Goal: Task Accomplishment & Management: Manage account settings

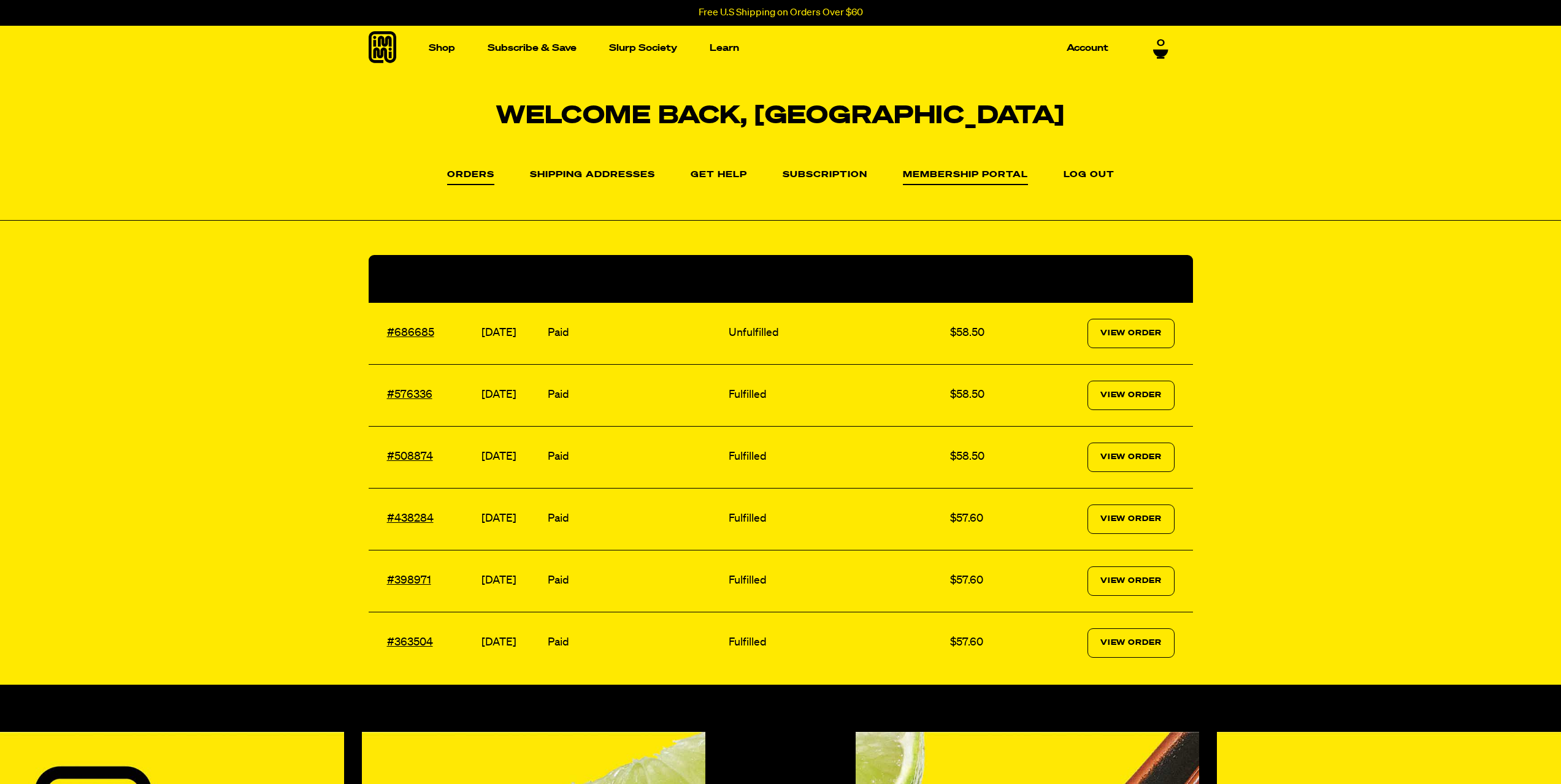
click at [977, 176] on link "Membership Portal" at bounding box center [965, 178] width 125 height 15
drag, startPoint x: 0, startPoint y: 0, endPoint x: 931, endPoint y: 173, distance: 946.9
click at [931, 173] on link "Membership Portal" at bounding box center [965, 178] width 125 height 15
click at [842, 173] on link "Subscription" at bounding box center [824, 178] width 84 height 15
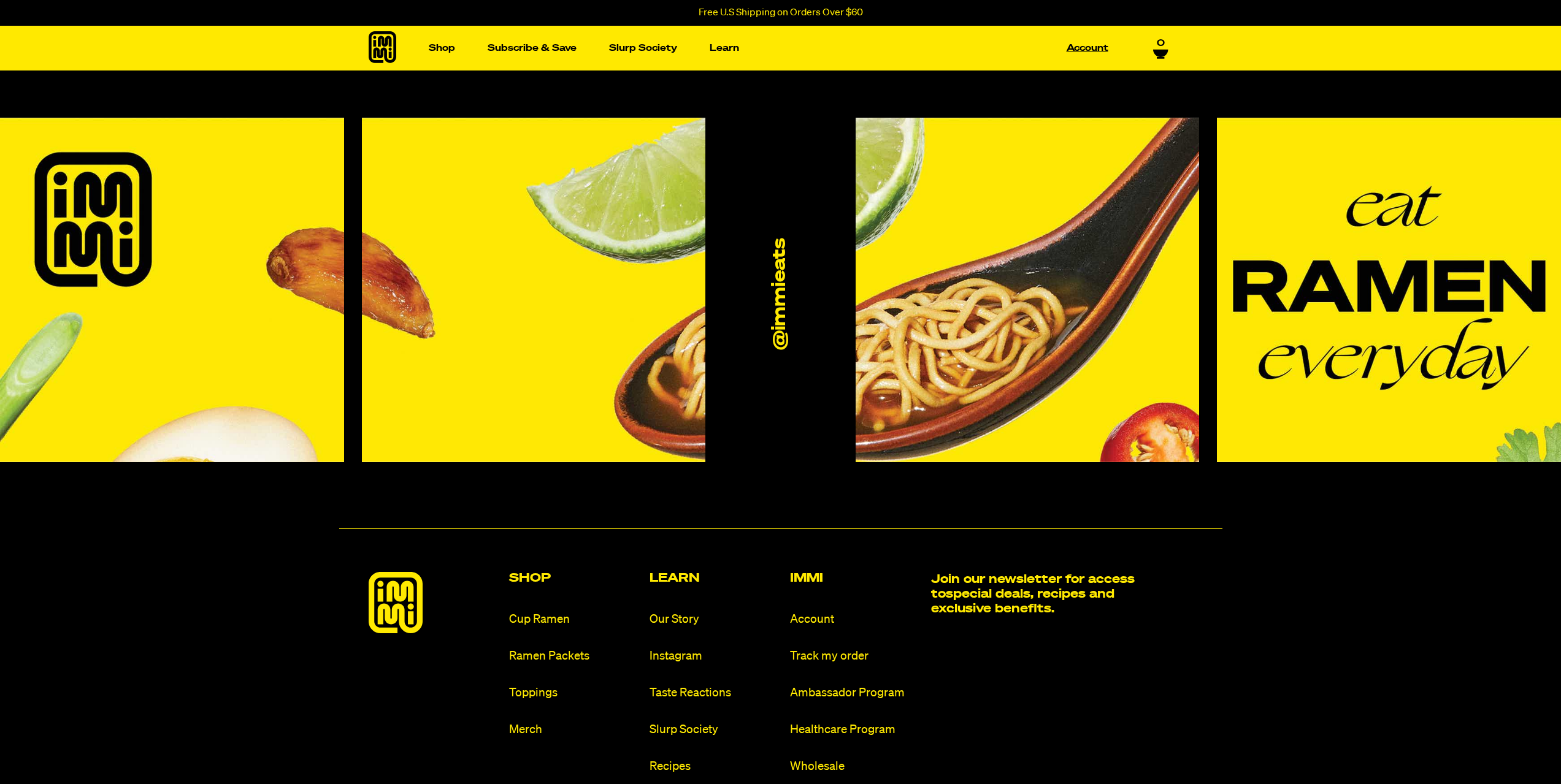
click at [1077, 47] on link "Account" at bounding box center [1088, 48] width 52 height 19
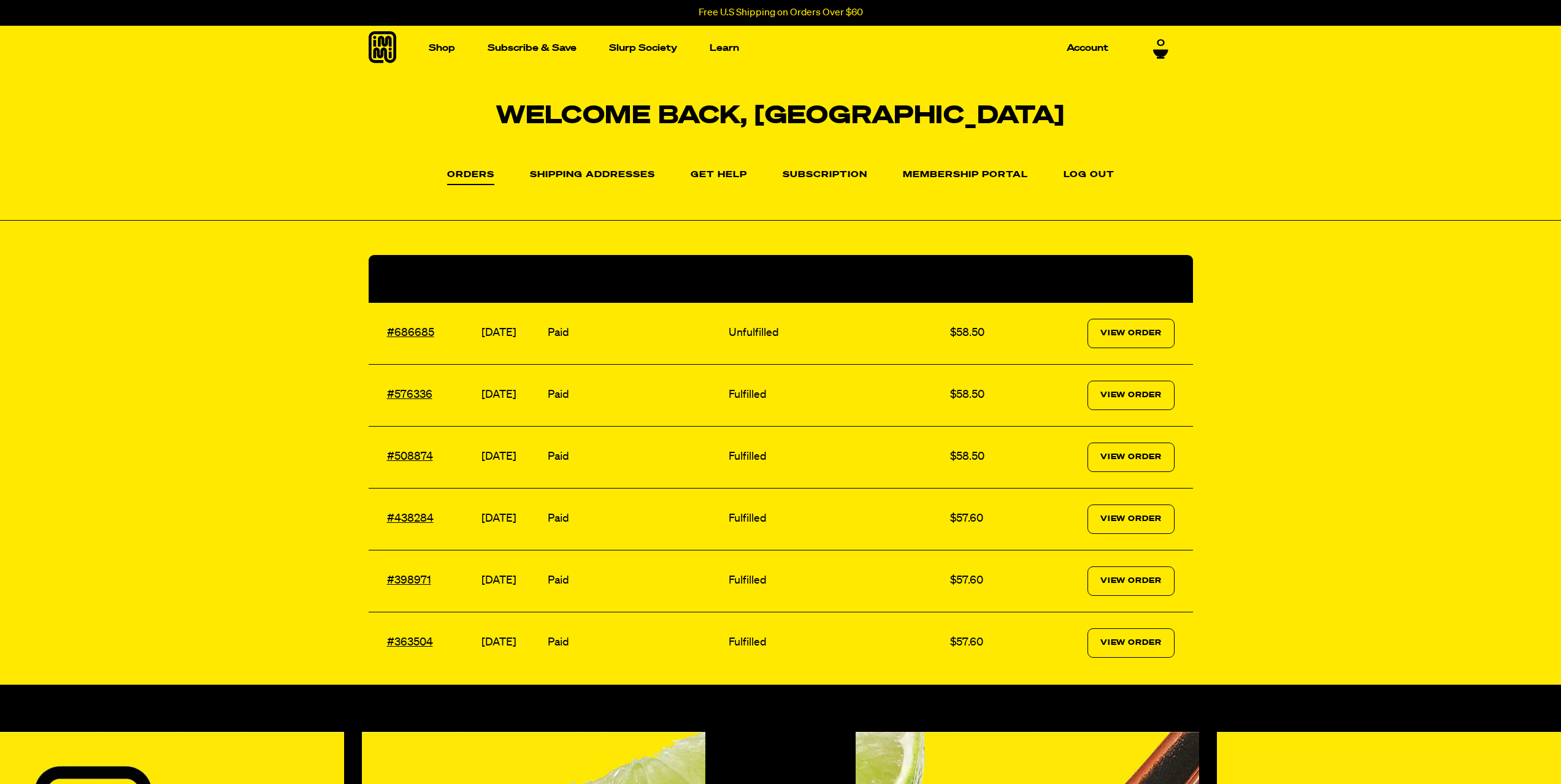
click at [826, 177] on link "Subscription" at bounding box center [824, 175] width 84 height 10
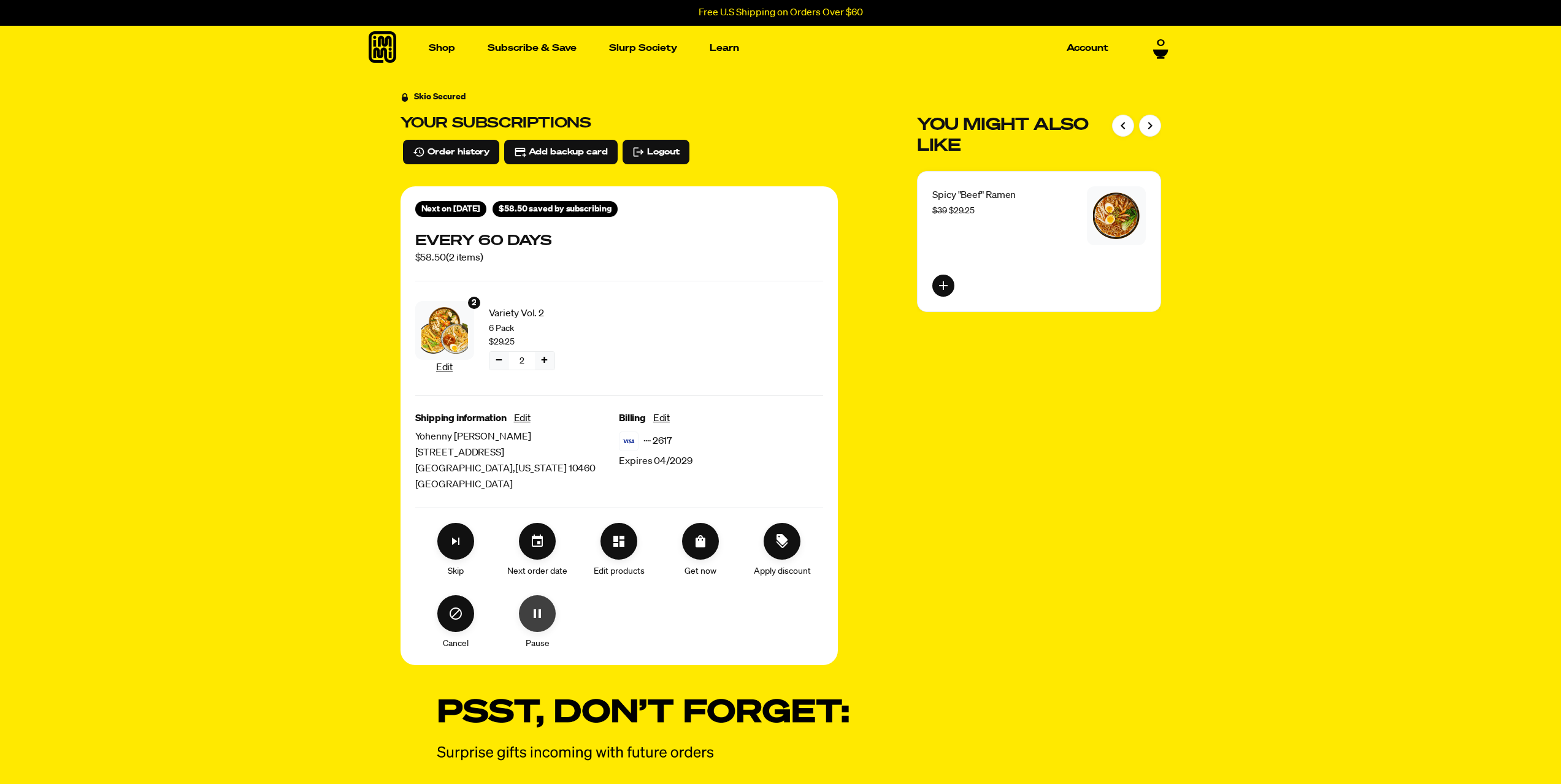
click at [546, 611] on button "Pause" at bounding box center [537, 613] width 37 height 37
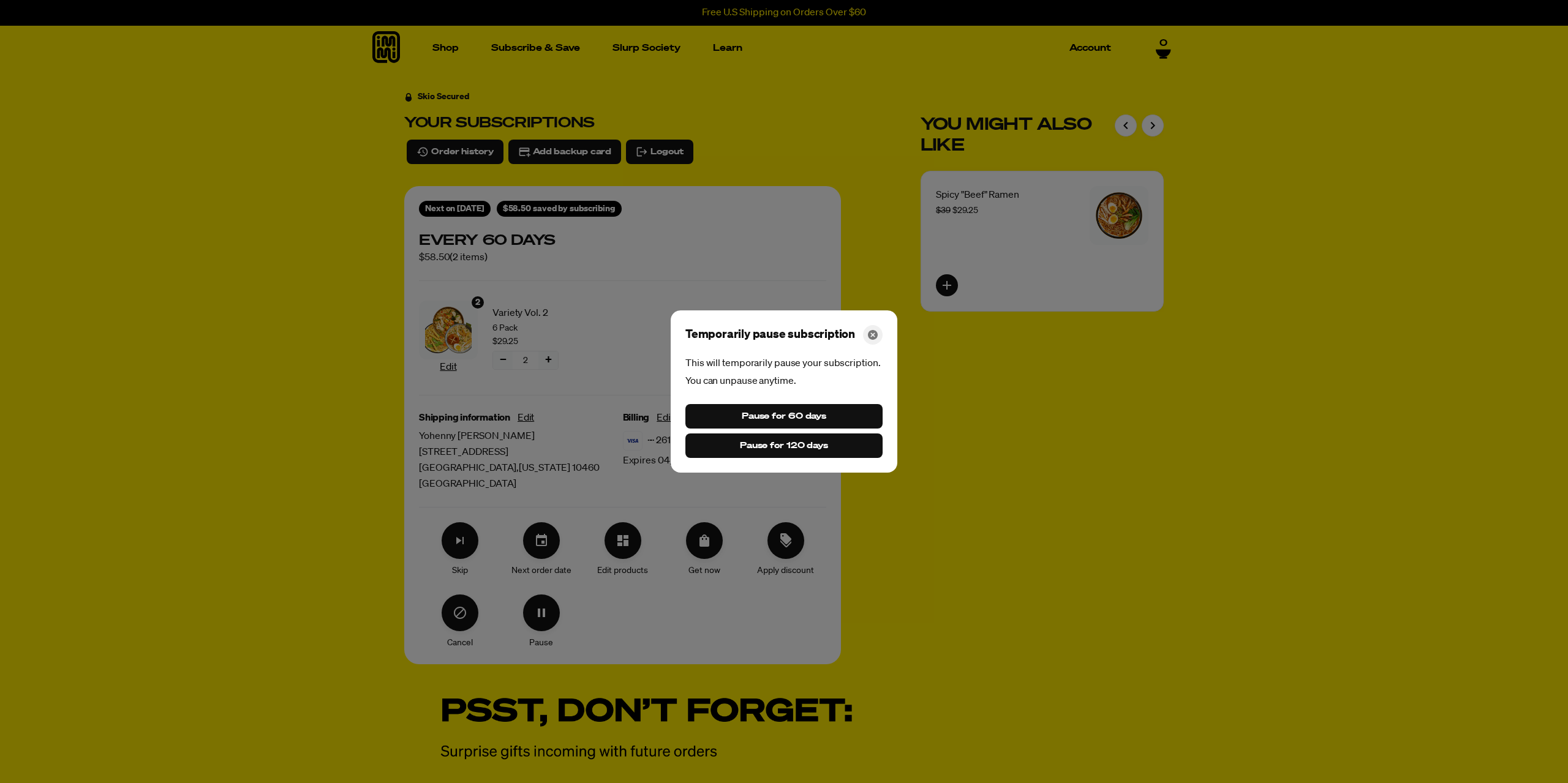
click at [868, 331] on icon "Close" at bounding box center [873, 335] width 10 height 10
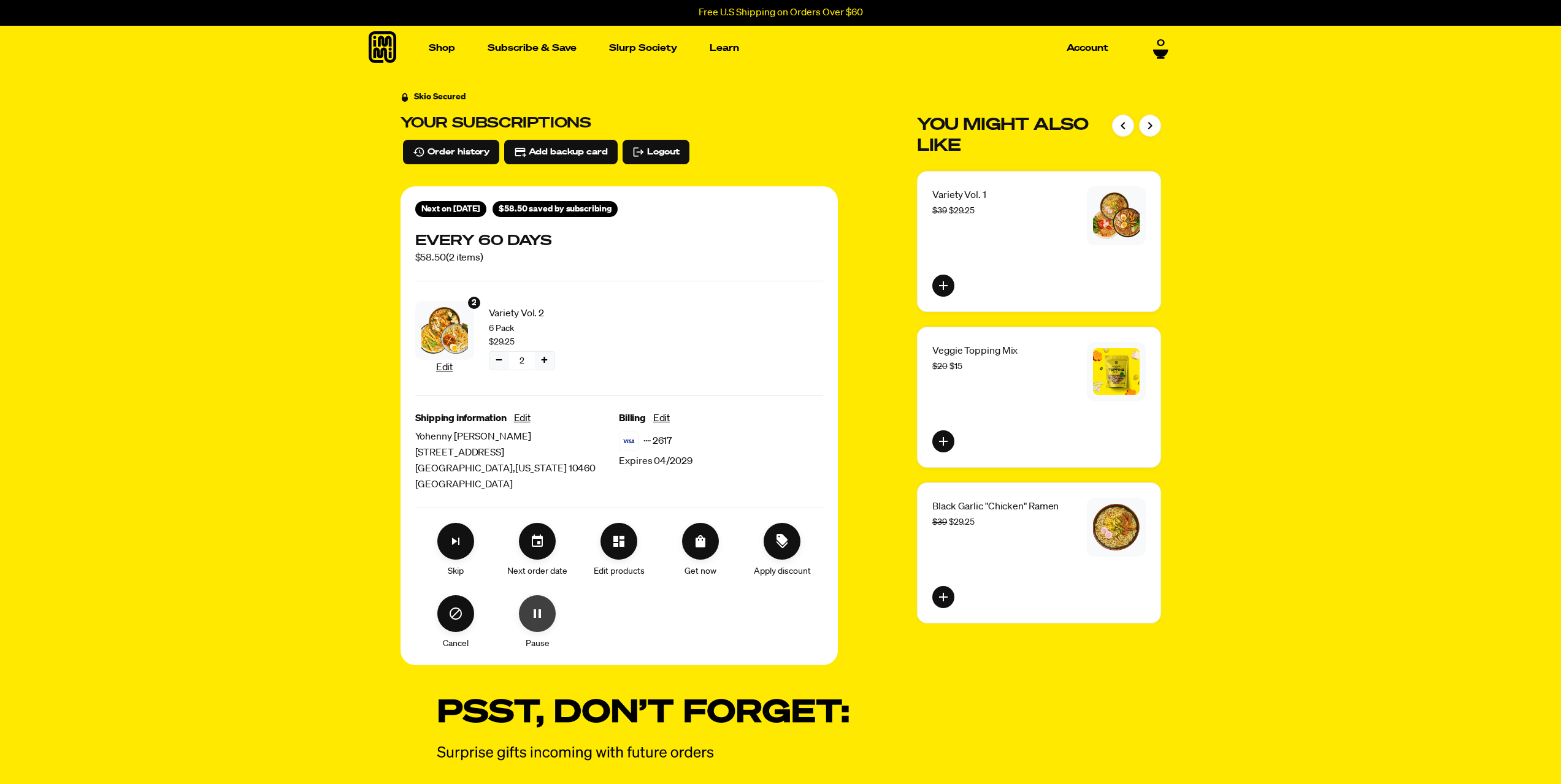
click at [542, 620] on icon "Pause" at bounding box center [537, 614] width 15 height 15
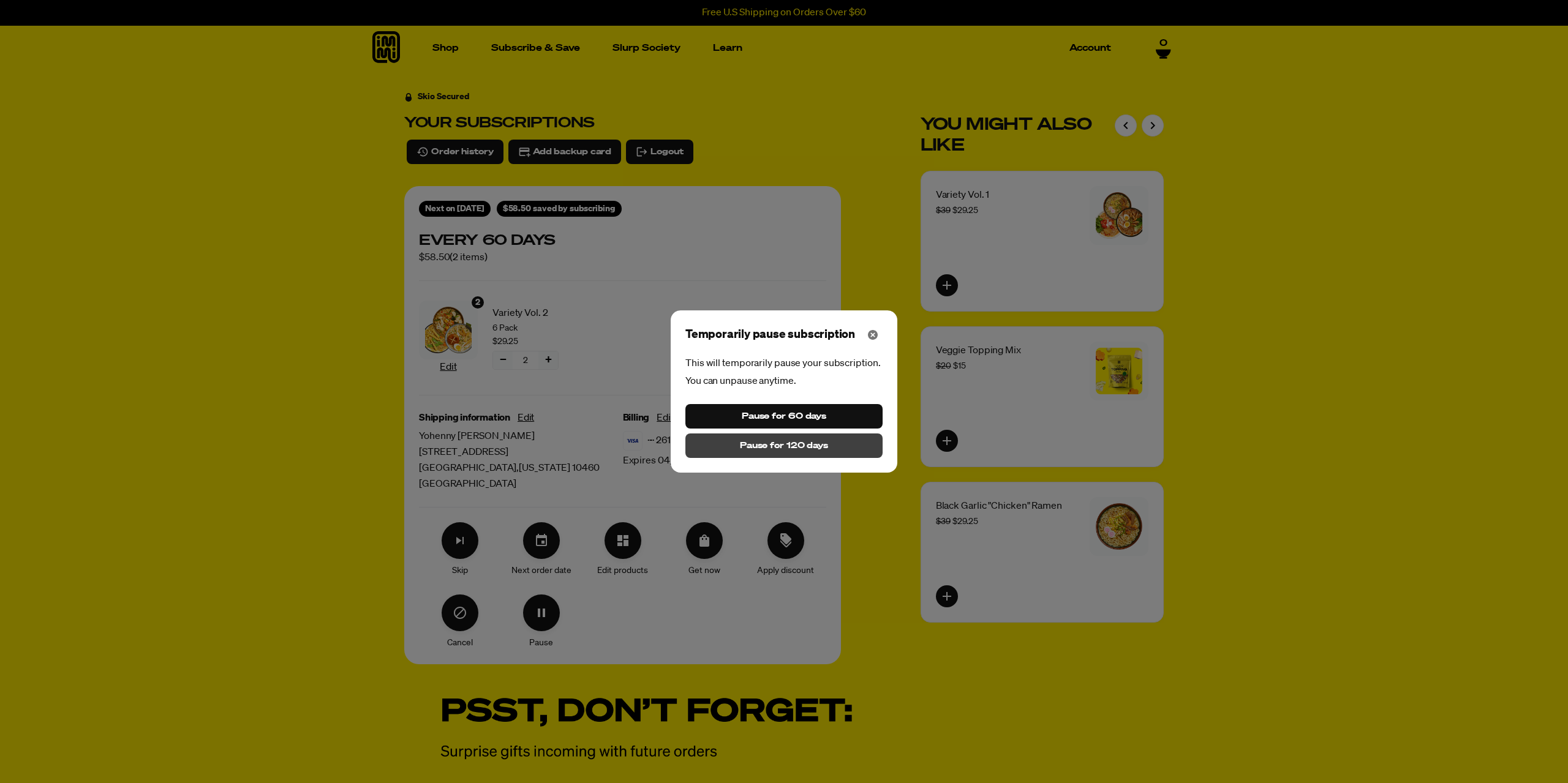
click at [783, 450] on span "Pause for 120 days" at bounding box center [784, 445] width 88 height 14
